Goal: Find specific page/section: Find specific page/section

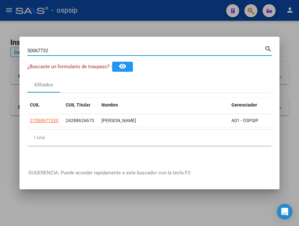
click at [62, 49] on input "50067732" at bounding box center [145, 51] width 237 height 6
drag, startPoint x: 62, startPoint y: 49, endPoint x: 22, endPoint y: 49, distance: 39.9
click at [22, 49] on mat-dialog-content "50067732 Buscar (apellido, dni, cuil, nro traspaso, cuit, obra social) search ¿…" at bounding box center [149, 102] width 260 height 117
type input "14940192"
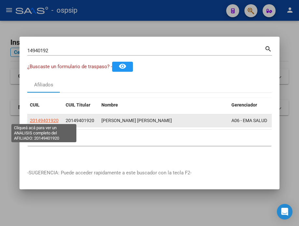
click at [42, 120] on span "20149401920" at bounding box center [44, 120] width 29 height 5
type textarea "20149401920"
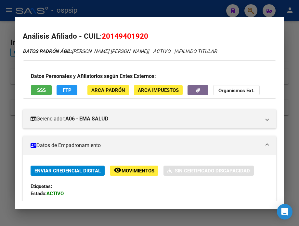
click at [112, 13] on div at bounding box center [149, 113] width 299 height 226
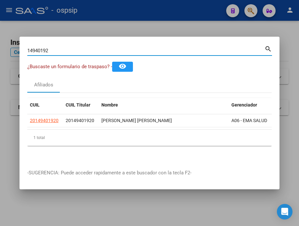
drag, startPoint x: 59, startPoint y: 49, endPoint x: -1, endPoint y: 52, distance: 60.2
click at [0, 52] on html "menu - ospsip person Firma Express Inicio Calendario SSS Instructivos Contacto …" at bounding box center [149, 113] width 299 height 226
drag, startPoint x: 54, startPoint y: 50, endPoint x: 23, endPoint y: 49, distance: 30.5
click at [23, 49] on mat-dialog-content "23621231 Buscar (apellido, dni, cuil, nro traspaso, cuit, obra social) search ¿…" at bounding box center [149, 102] width 260 height 117
type input "33302391"
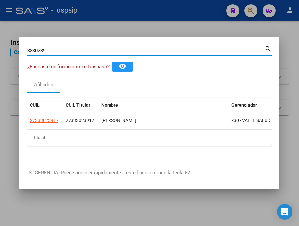
drag, startPoint x: 53, startPoint y: 49, endPoint x: 17, endPoint y: 48, distance: 35.8
click at [17, 48] on div "33302391 Buscar (apellido, dni, cuil, nro traspaso, cuit, obra social) search ¿…" at bounding box center [149, 113] width 299 height 226
